Goal: Task Accomplishment & Management: Manage account settings

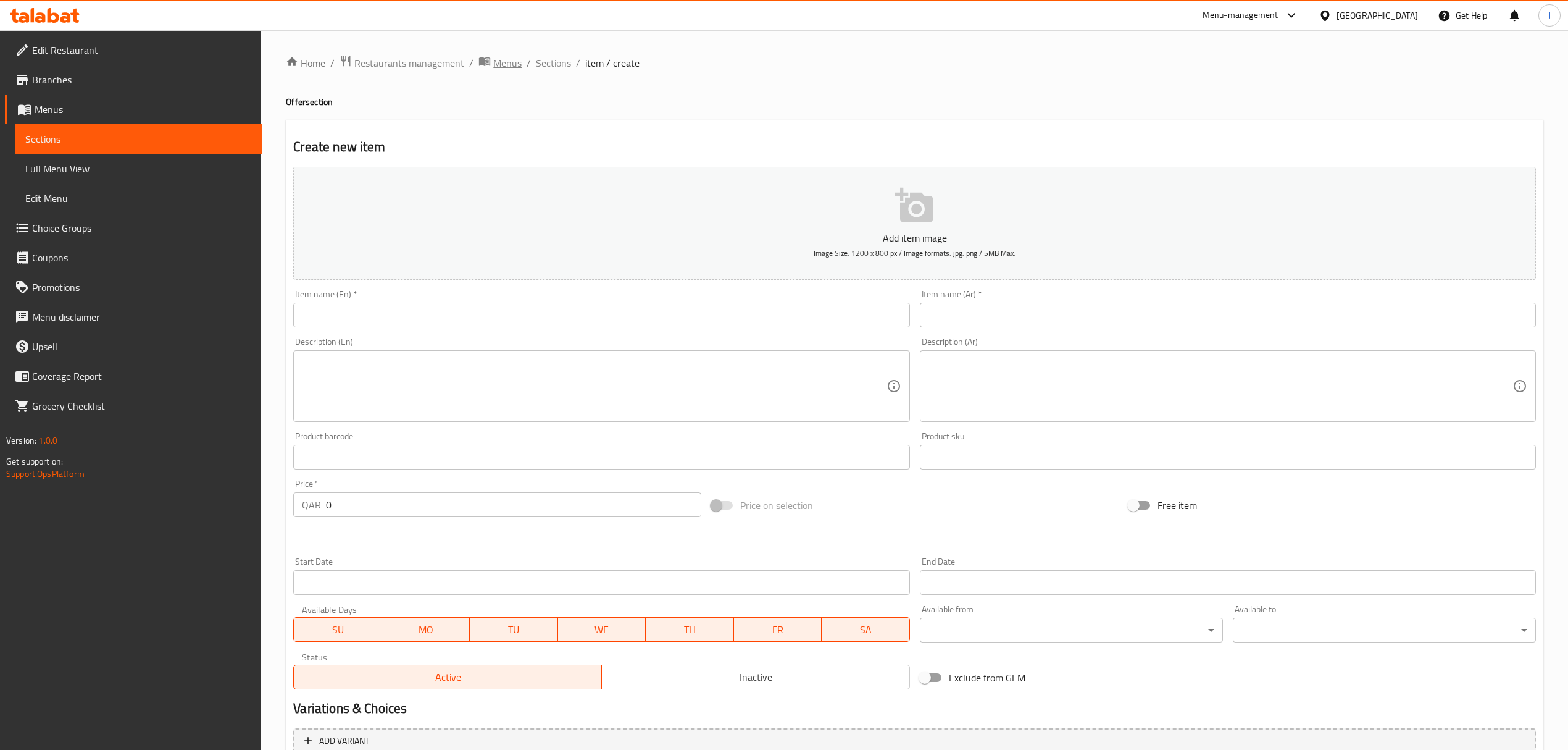
click at [498, 60] on span "Menus" at bounding box center [508, 63] width 28 height 15
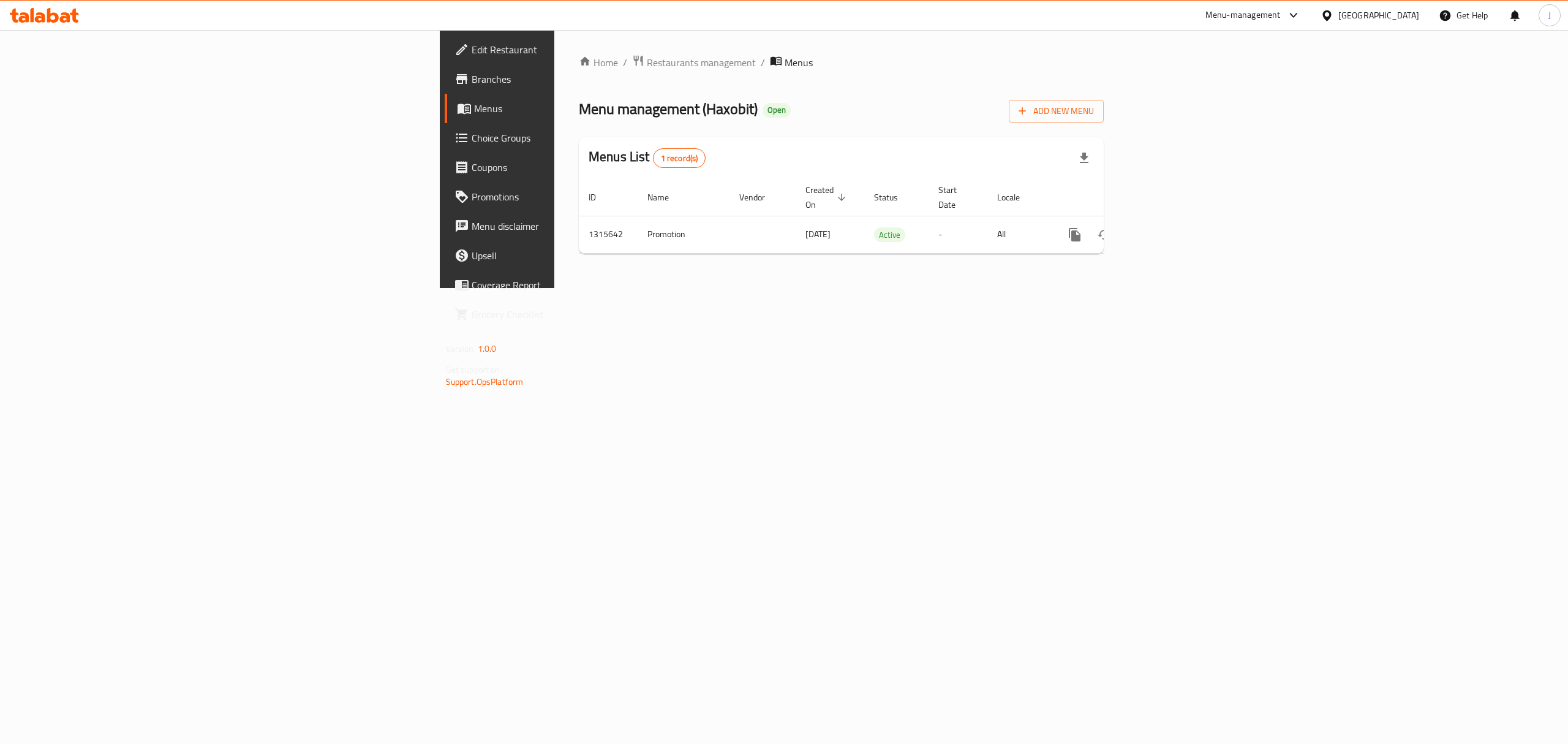
click at [418, 62] on div at bounding box center [784, 372] width 1568 height 744
click at [646, 62] on span "Restaurants management" at bounding box center [700, 62] width 109 height 15
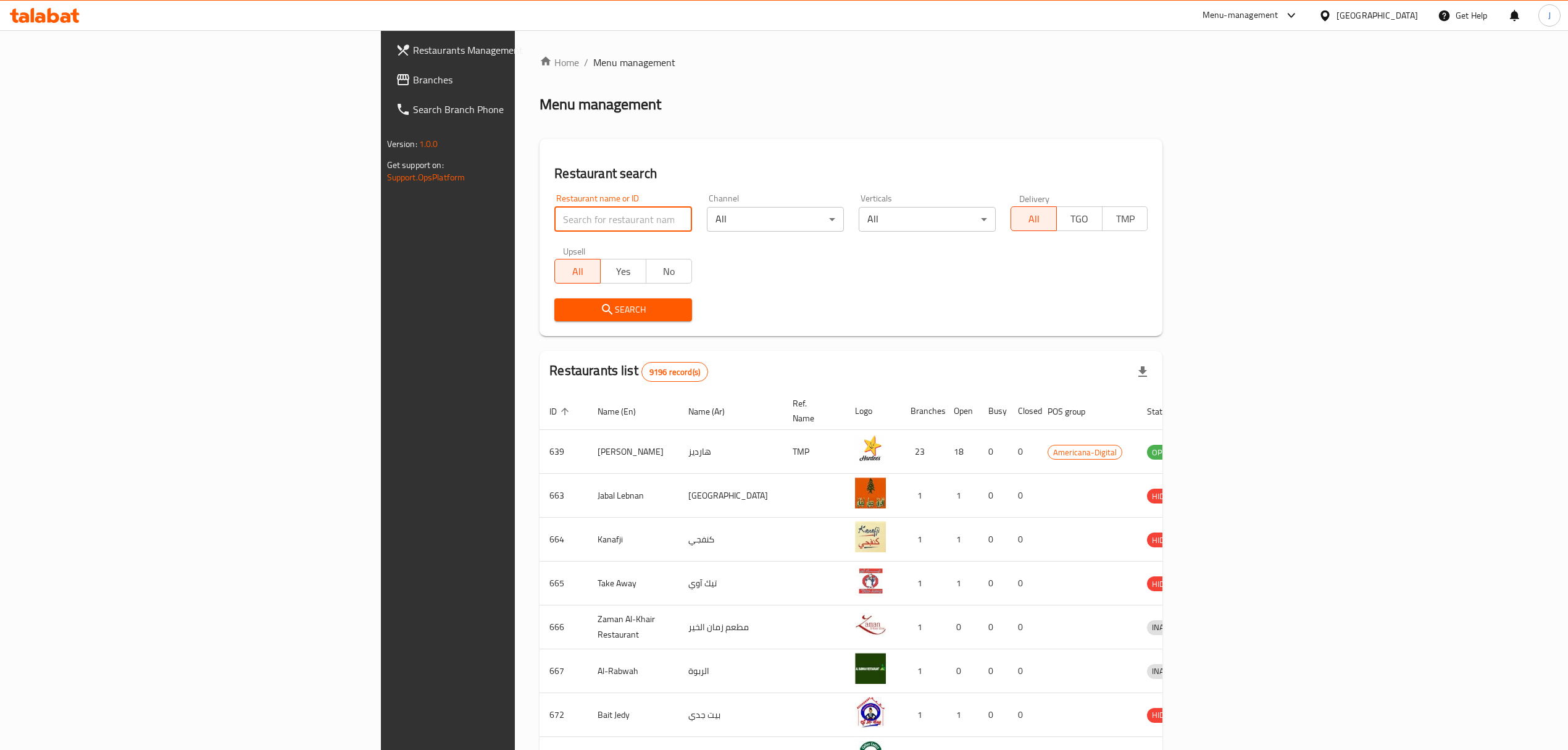
click at [554, 219] on input "search" at bounding box center [623, 219] width 137 height 24
type input "the hub"
click button "Search" at bounding box center [623, 309] width 137 height 23
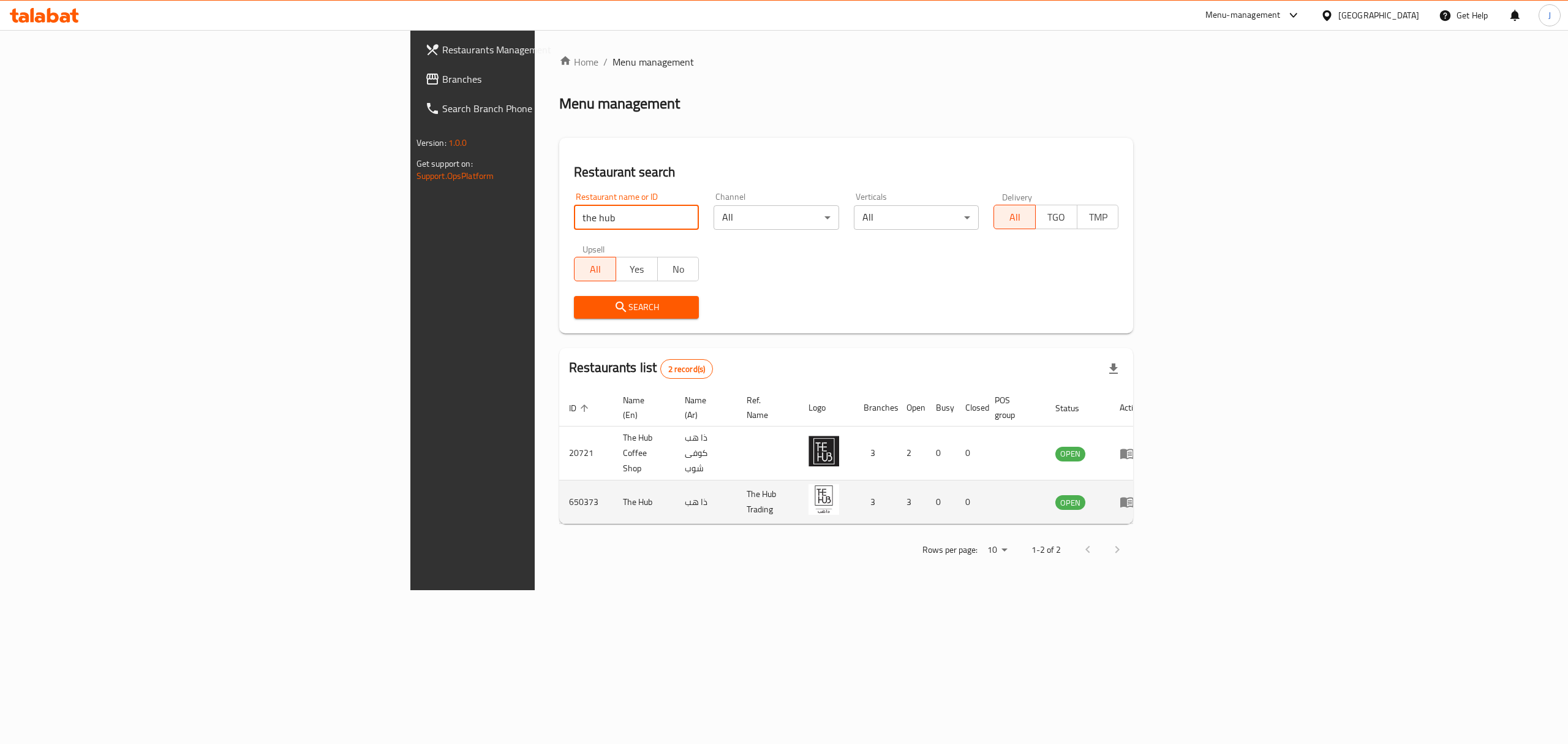
click at [1153, 480] on td "enhanced table" at bounding box center [1131, 502] width 42 height 43
click at [1133, 498] on icon "enhanced table" at bounding box center [1127, 503] width 13 height 11
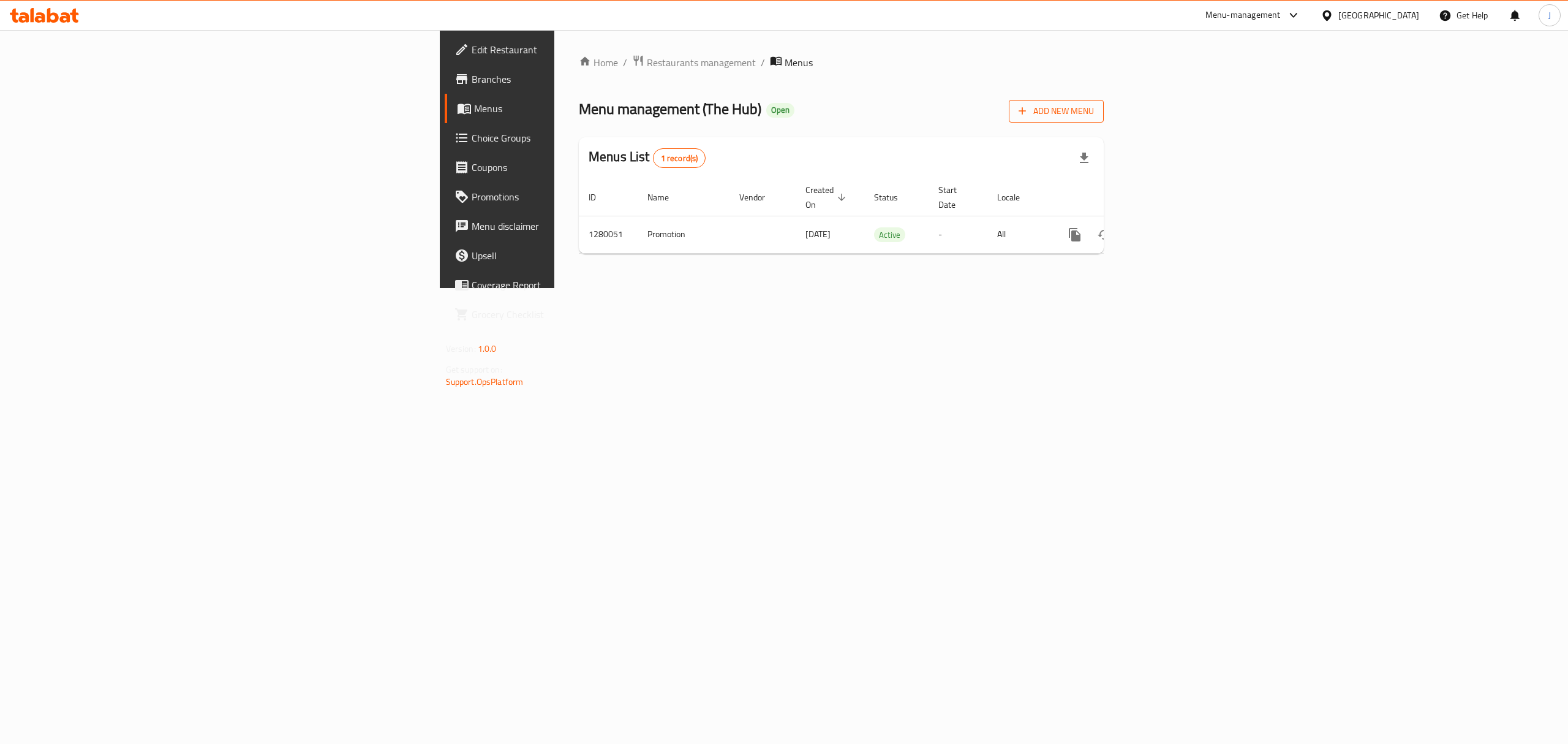
click at [1094, 113] on span "Add New Menu" at bounding box center [1056, 111] width 76 height 15
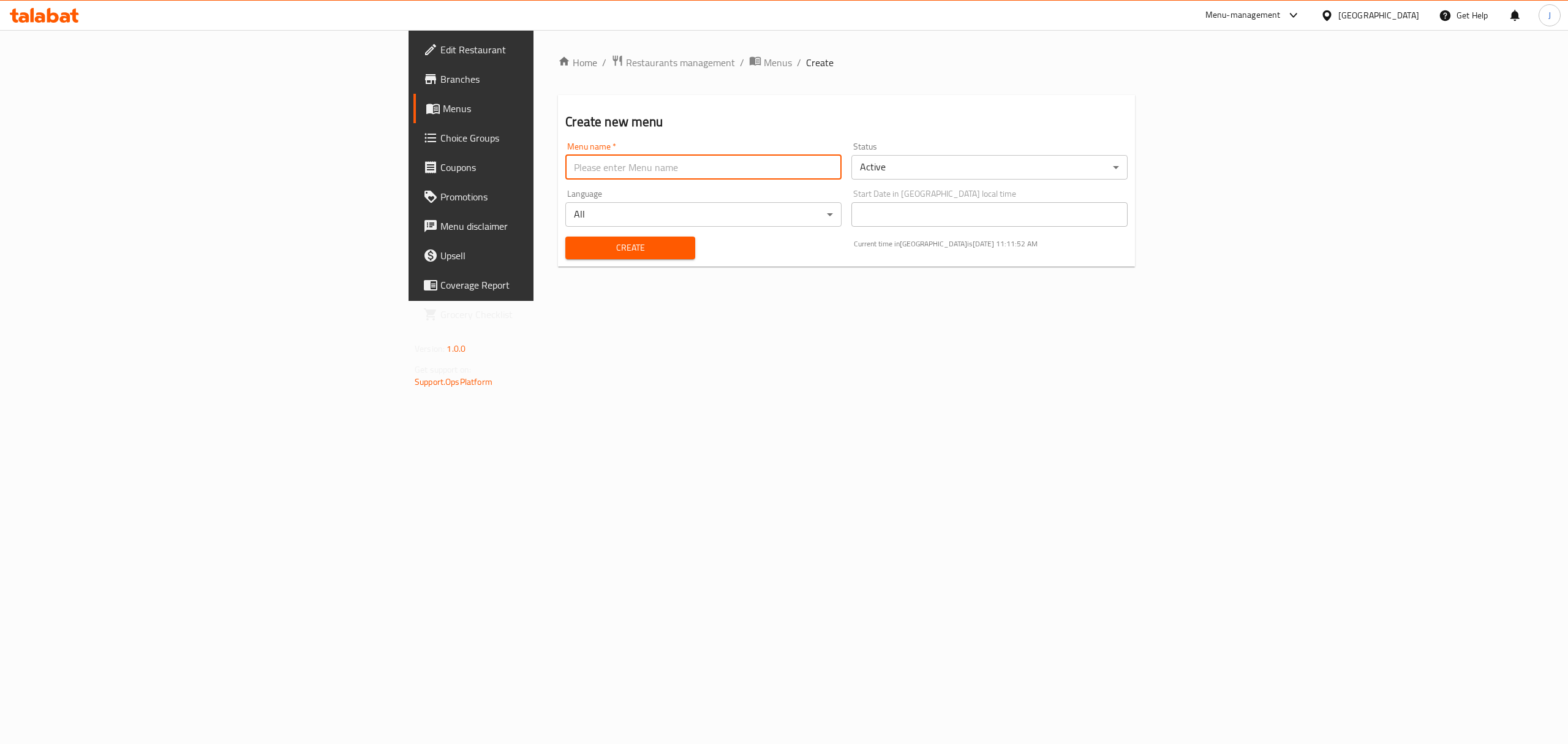
click at [565, 171] on input "text" at bounding box center [703, 166] width 276 height 24
click at [764, 62] on span "Menus" at bounding box center [778, 62] width 28 height 15
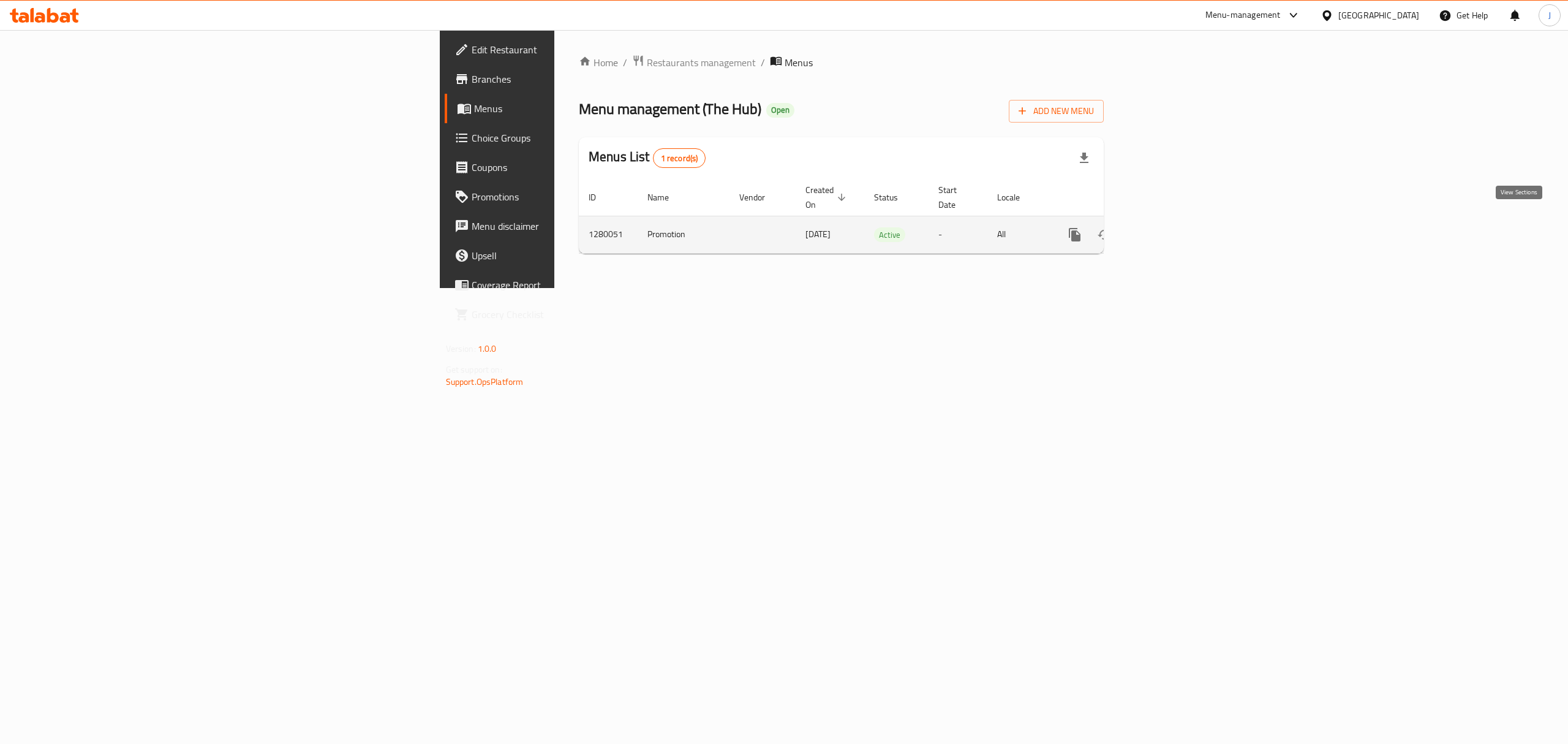
click at [1171, 227] on icon "enhanced table" at bounding box center [1163, 234] width 15 height 15
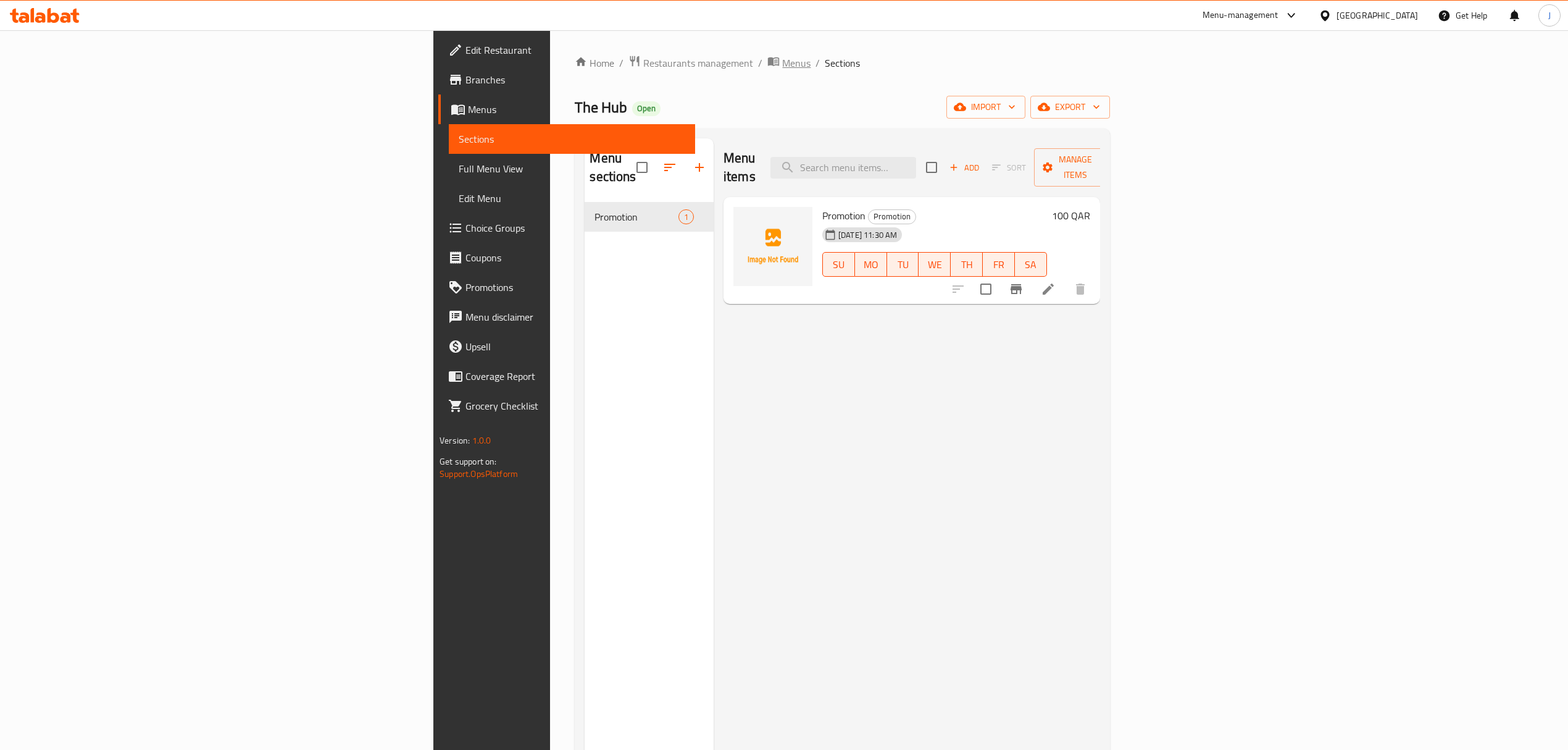
click at [782, 63] on span "Menus" at bounding box center [797, 63] width 28 height 15
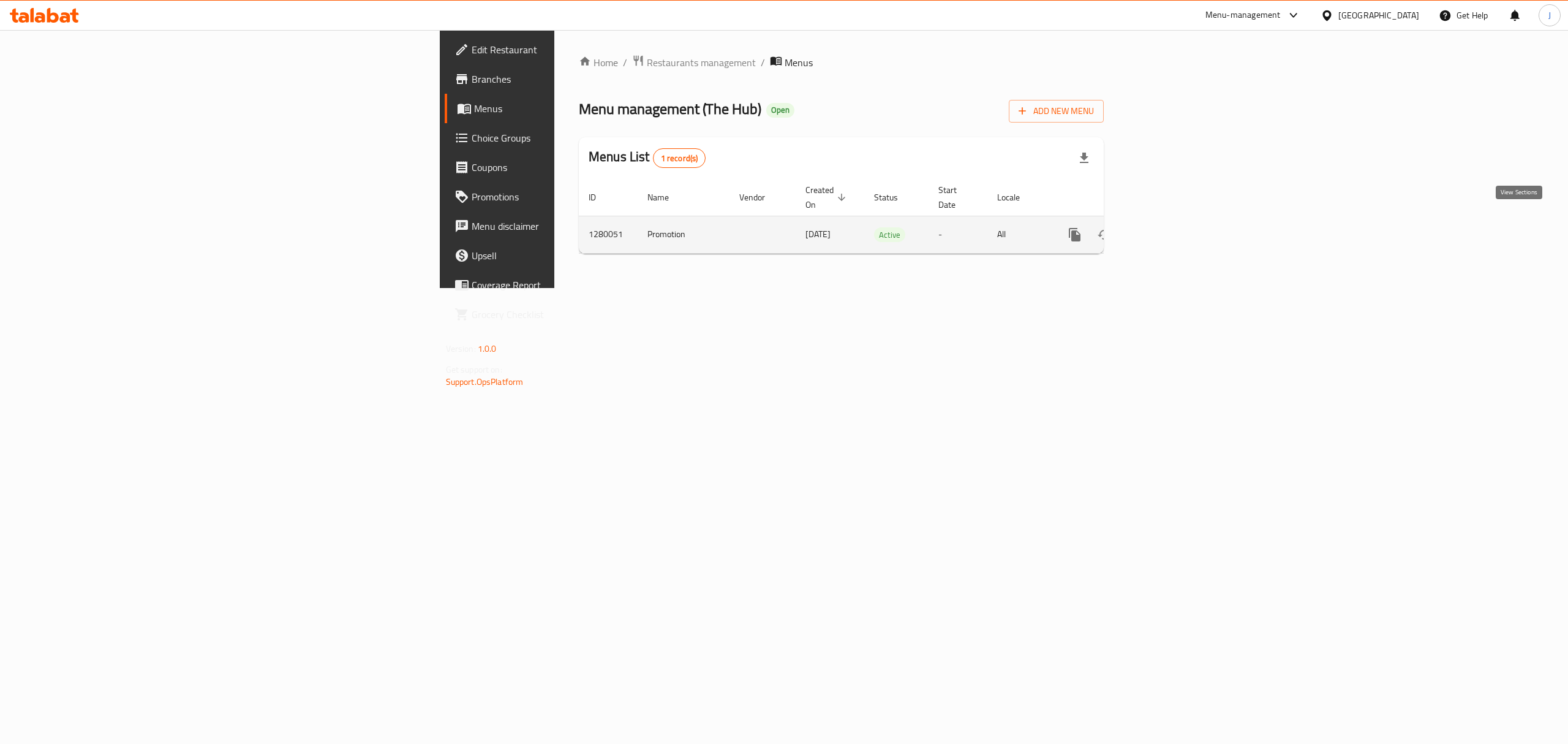
click at [1168, 229] on icon "enhanced table" at bounding box center [1162, 234] width 11 height 11
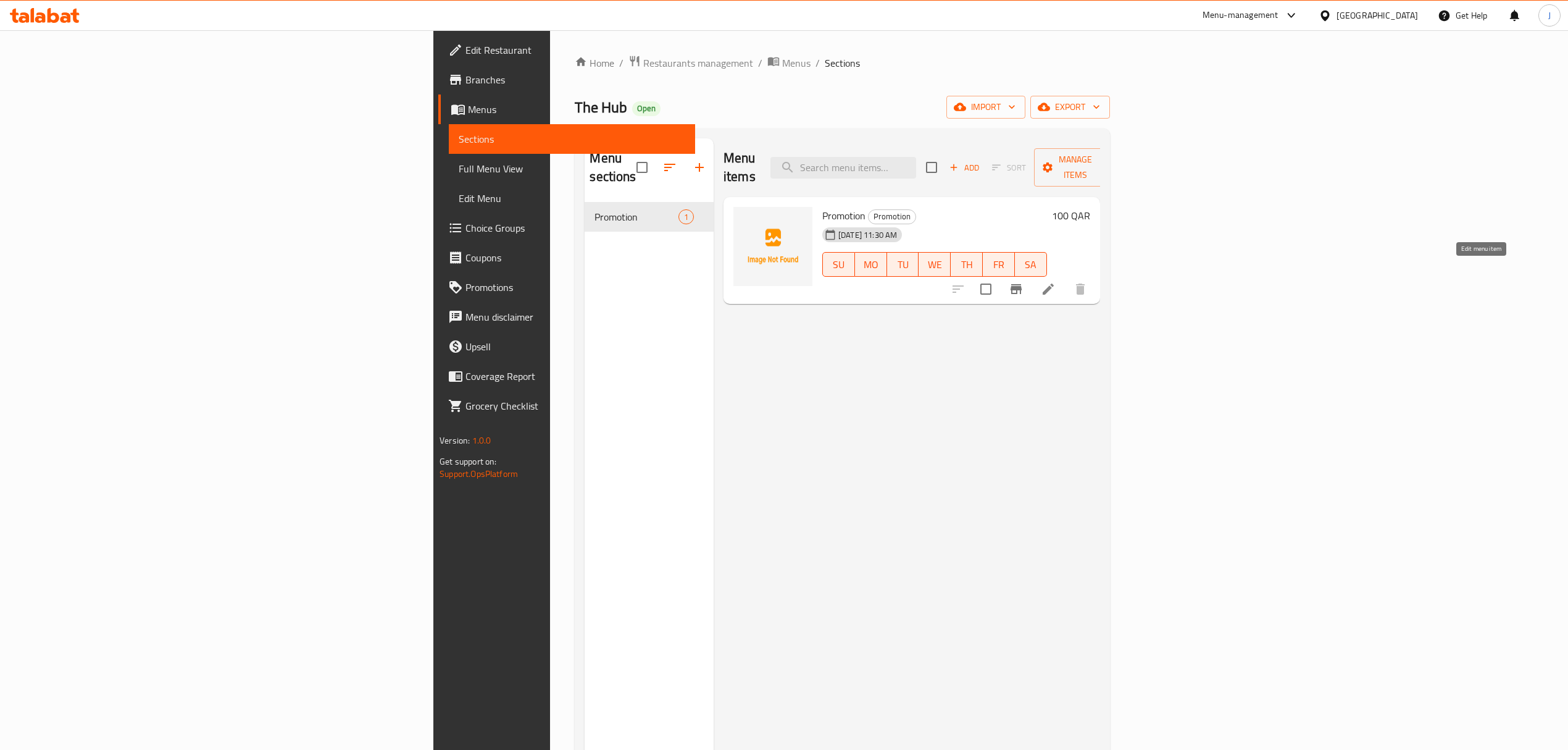
click at [1054, 283] on icon at bounding box center [1048, 288] width 11 height 11
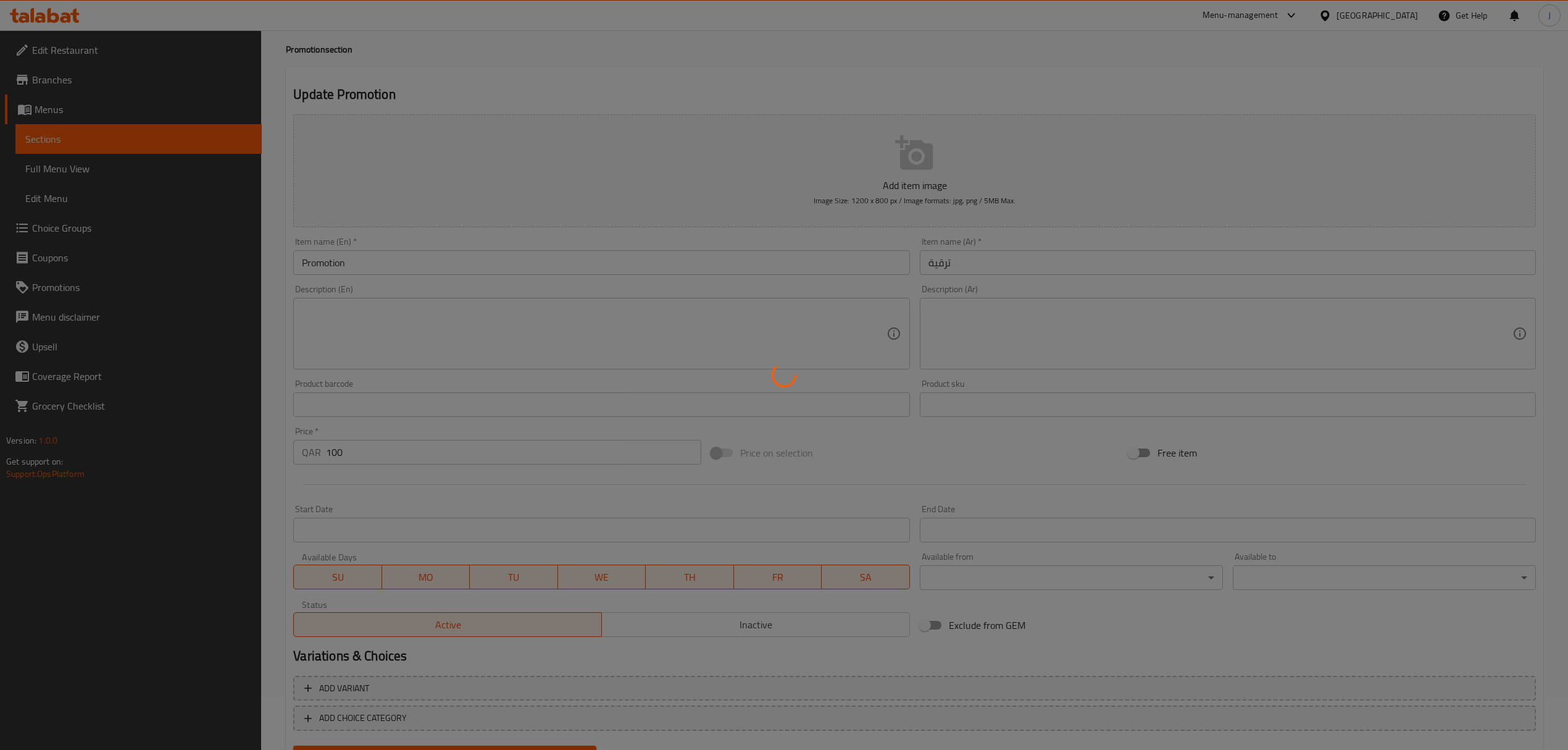
scroll to position [111, 0]
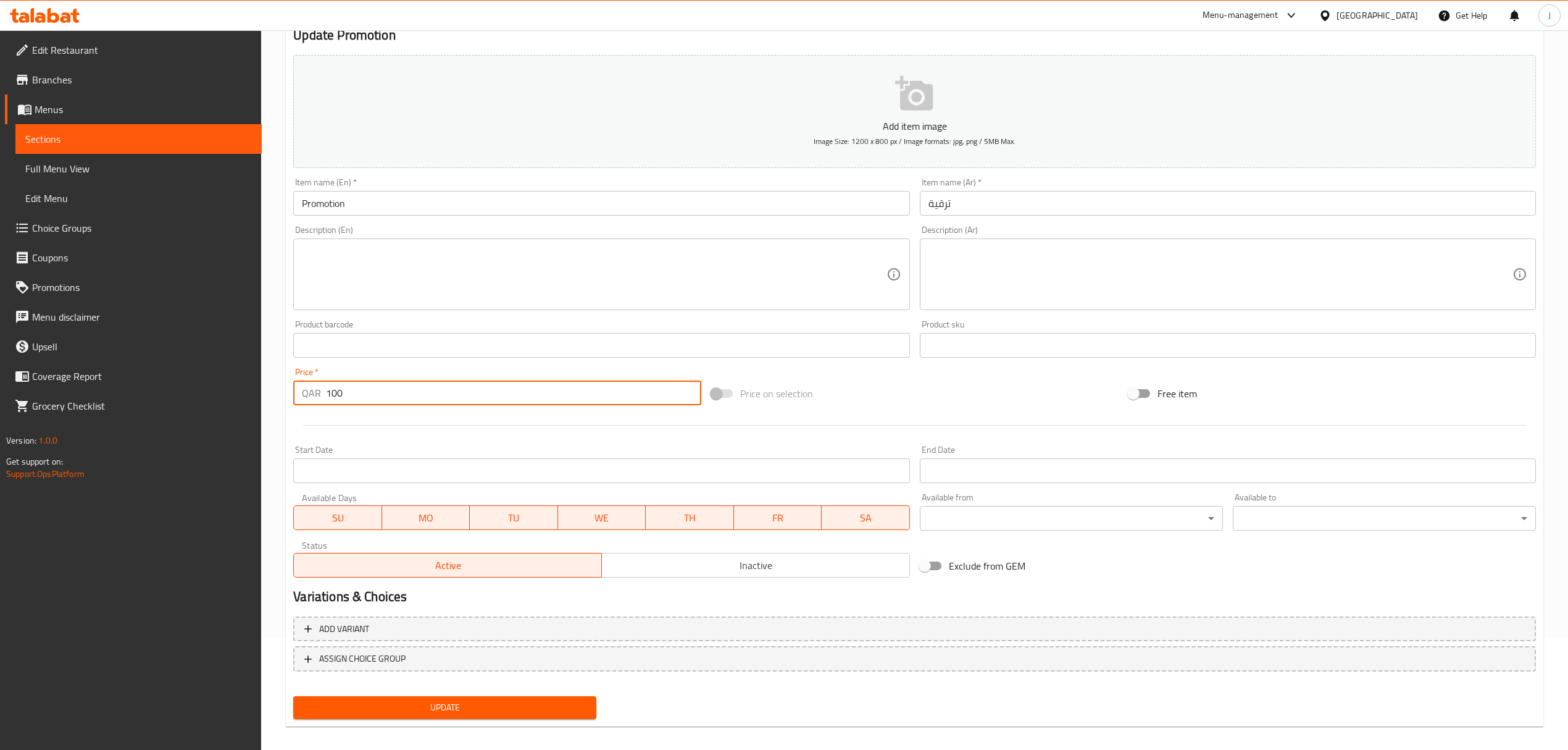
drag, startPoint x: 272, startPoint y: 396, endPoint x: 219, endPoint y: 396, distance: 53.0
click at [219, 396] on div "Edit Restaurant Branches Menus Sections Full Menu View Edit Menu Choice Groups …" at bounding box center [784, 339] width 1568 height 842
type input "1"
click at [579, 713] on span "Update" at bounding box center [445, 707] width 283 height 15
